Goal: Task Accomplishment & Management: Manage account settings

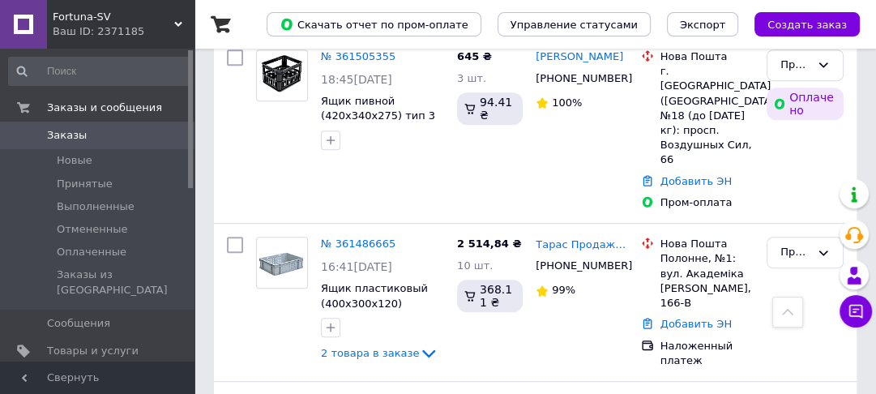
scroll to position [460, 0]
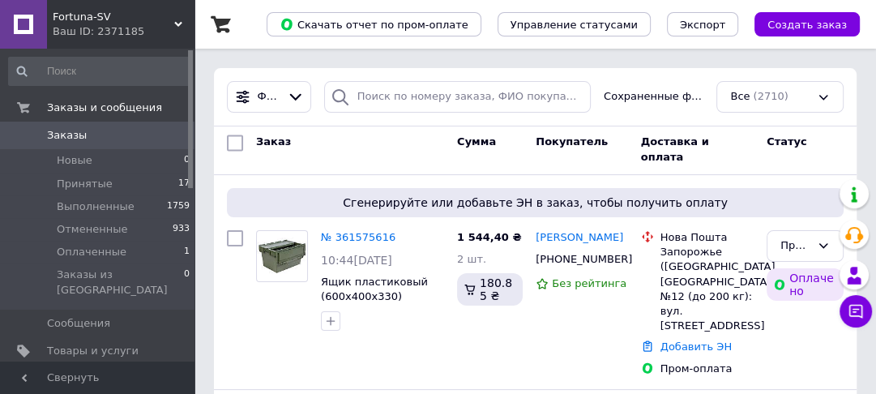
scroll to position [259, 0]
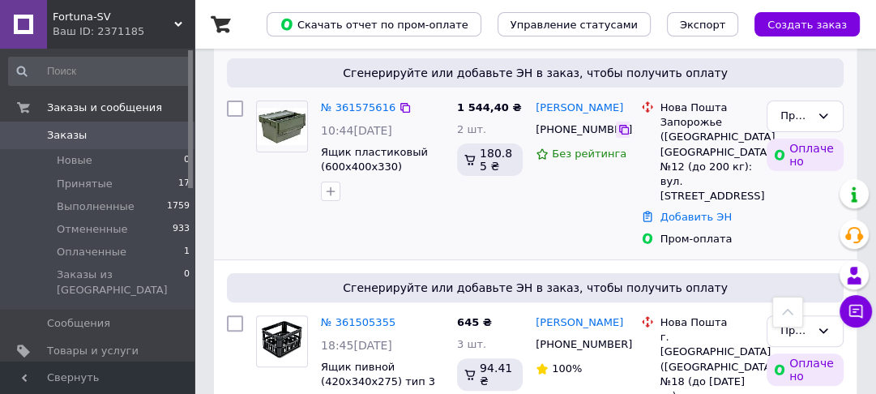
click at [619, 133] on icon at bounding box center [624, 130] width 10 height 10
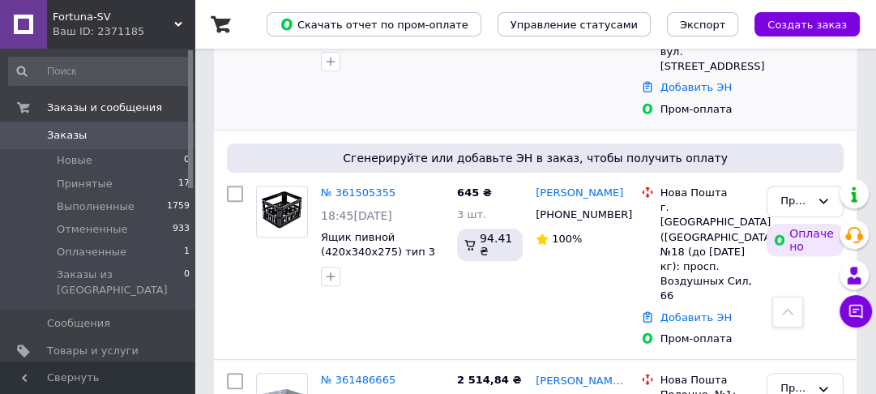
scroll to position [583, 0]
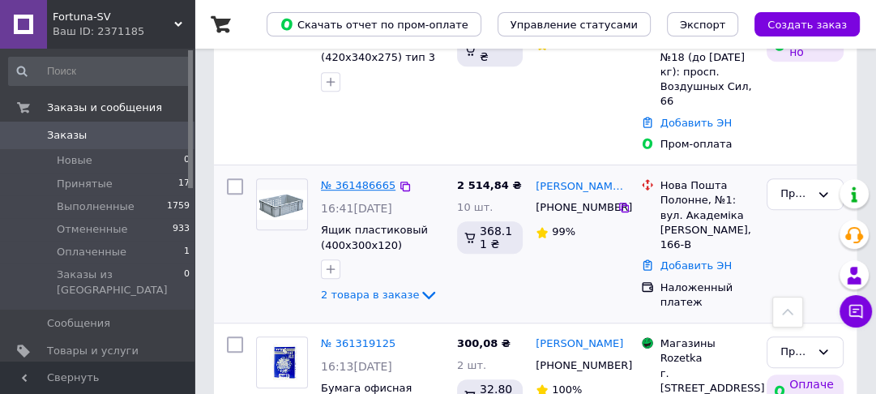
click at [366, 179] on link "№ 361486665" at bounding box center [358, 185] width 75 height 12
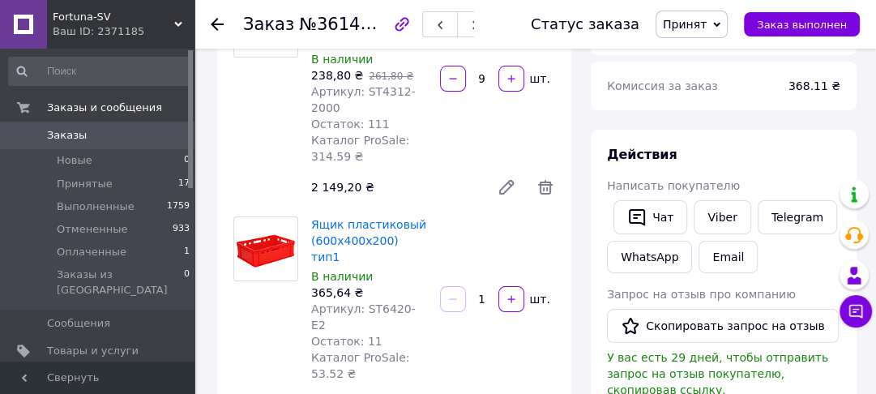
scroll to position [259, 0]
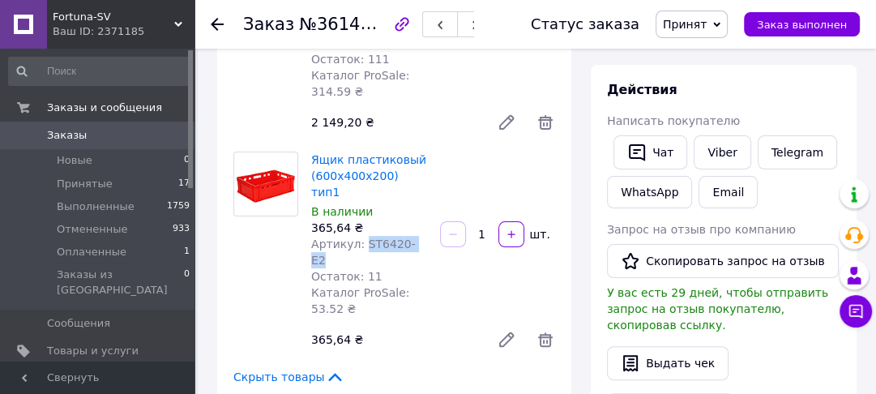
drag, startPoint x: 414, startPoint y: 212, endPoint x: 360, endPoint y: 211, distance: 53.5
click at [360, 236] on div "Артикул: ST6420-E2" at bounding box center [369, 252] width 116 height 32
copy span "ST6420-E2"
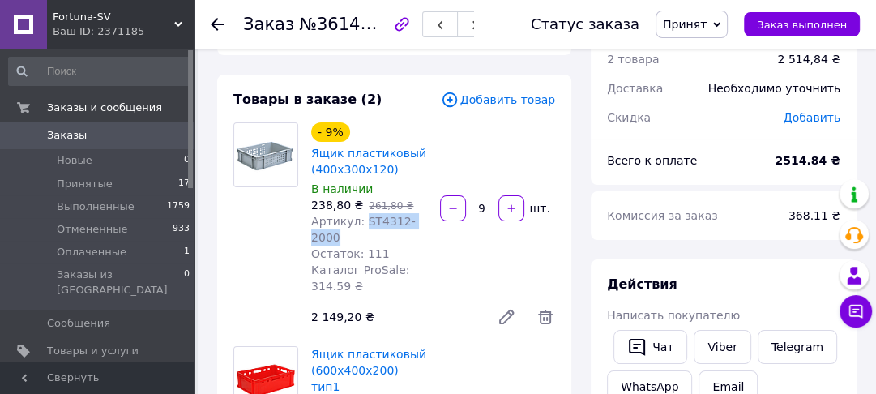
drag, startPoint x: 400, startPoint y: 227, endPoint x: 360, endPoint y: 220, distance: 40.2
click at [360, 220] on div "- 9% Ящик пластиковый (400х300х120) В наличии 238,80 ₴   261,80 ₴ Артикул: ST43…" at bounding box center [433, 227] width 257 height 217
copy span "ST4312-2000"
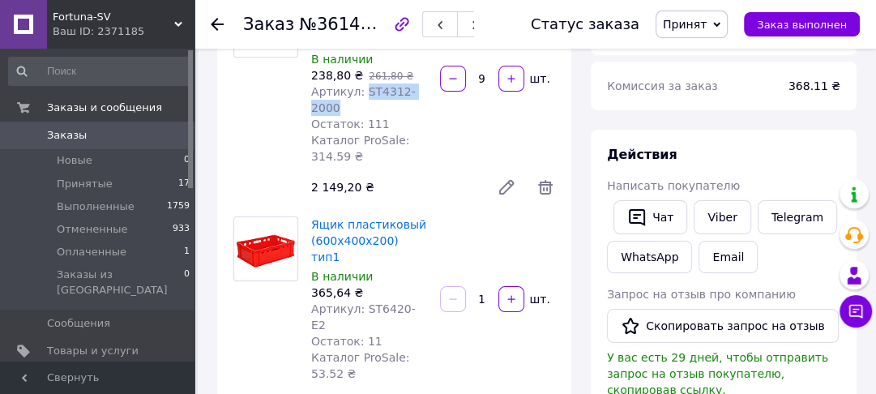
scroll to position [324, 0]
